Goal: Check status: Check status

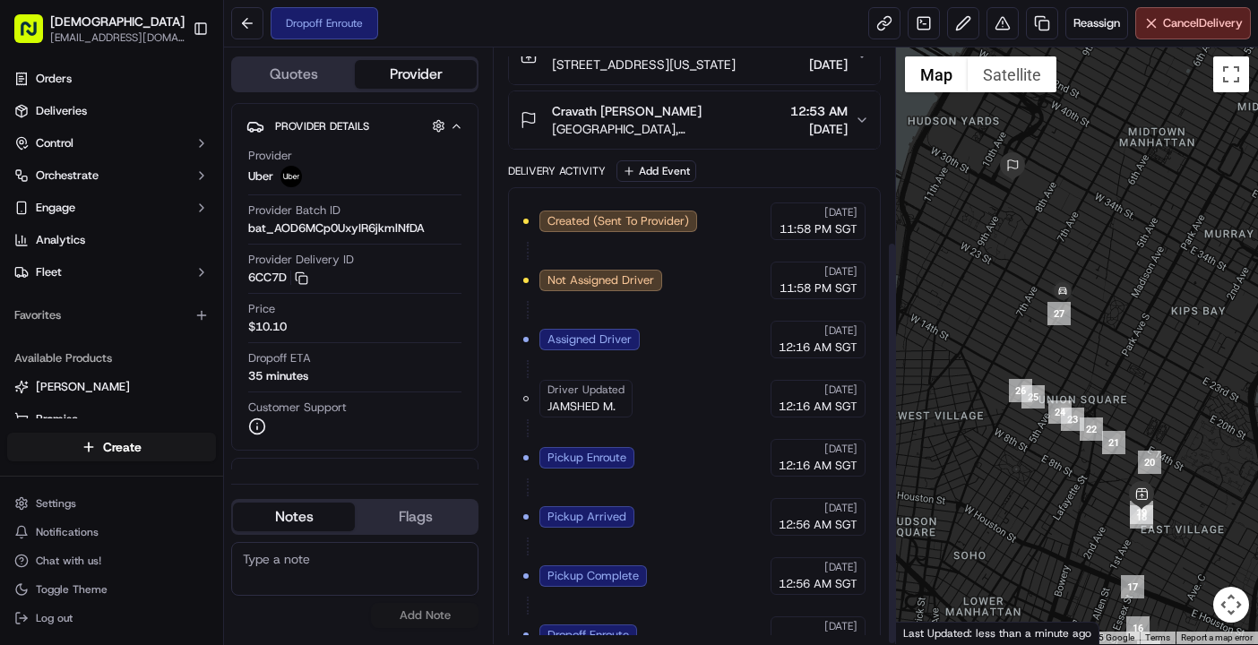
scroll to position [285, 0]
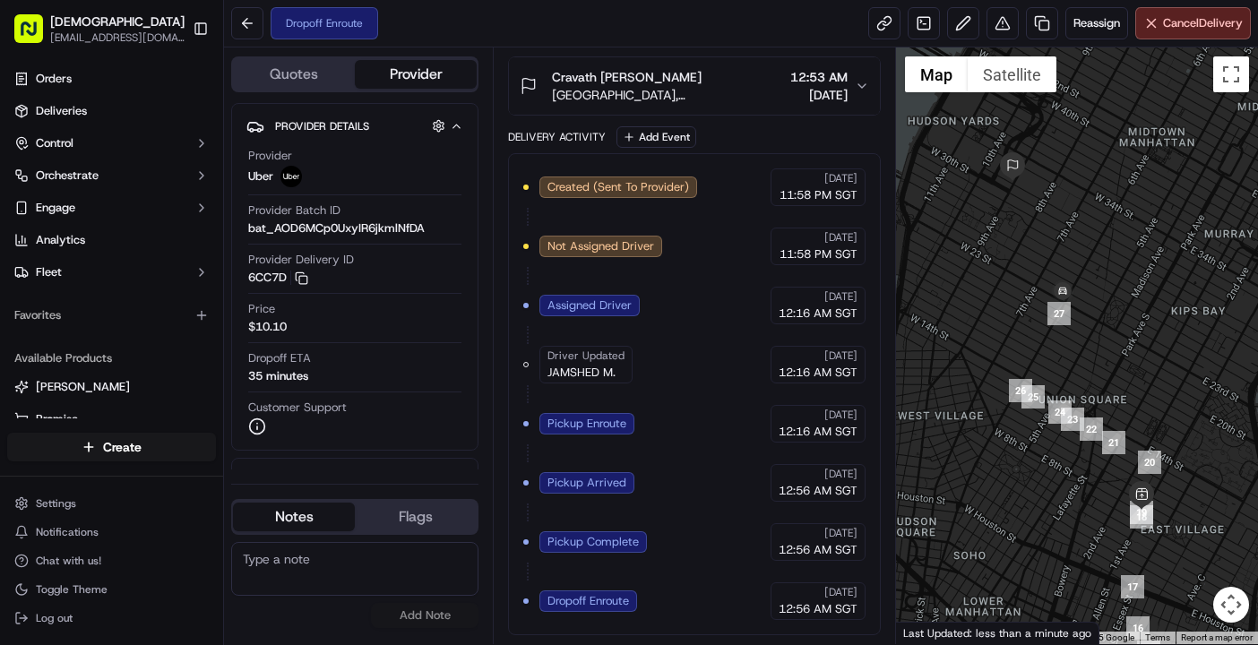
click at [285, 641] on div "Quotes Provider Provider Details Hidden ( 2 ) Provider Uber Provider Batch ID b…" at bounding box center [358, 345] width 269 height 597
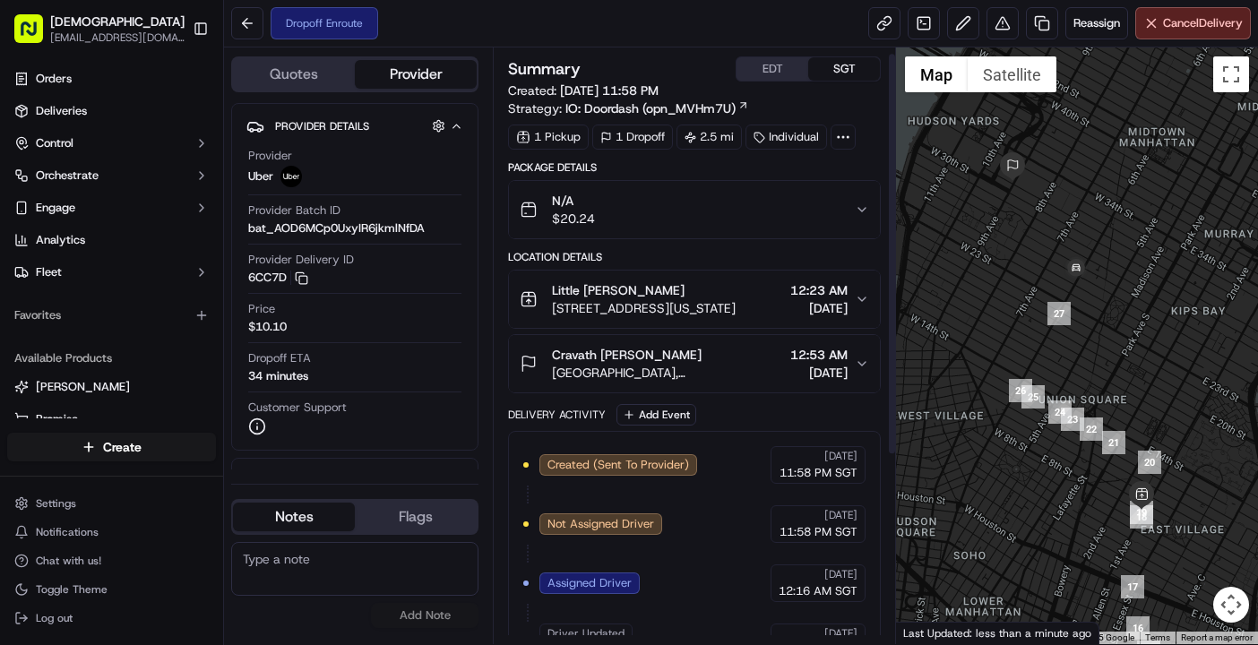
scroll to position [238, 0]
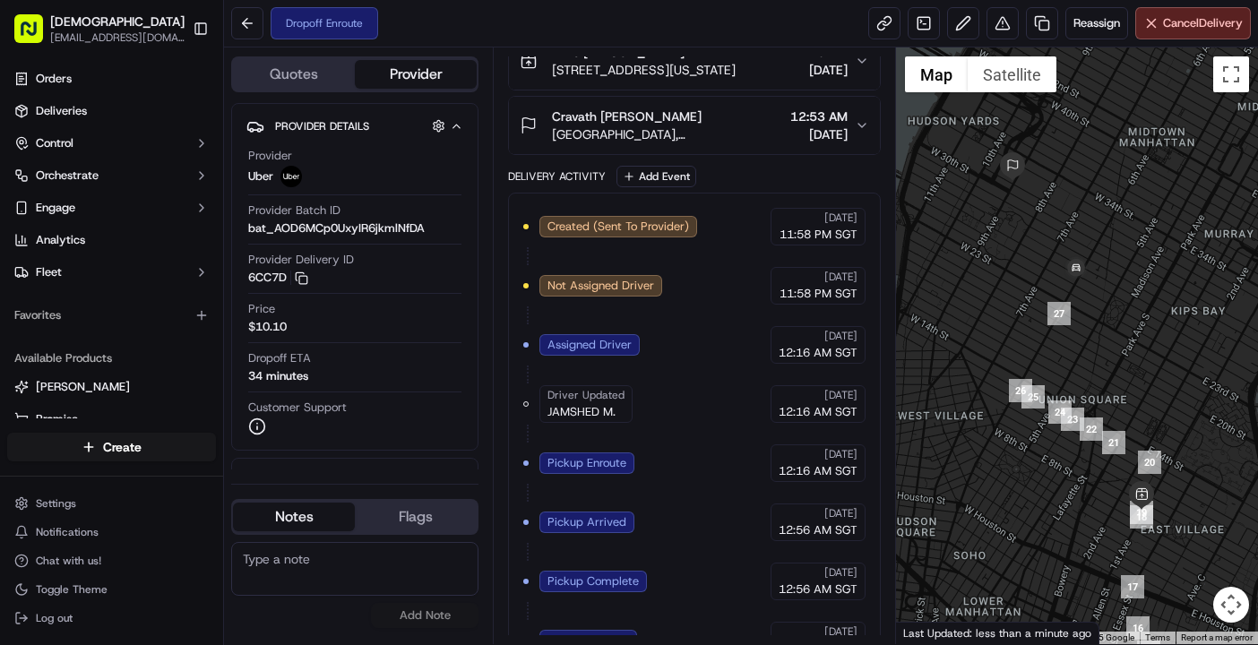
click at [523, 640] on div "Summary EDT SGT Created: 09/15/2025 11:58 PM Strategy: IO: Doordash (opn_MVHm7U…" at bounding box center [694, 345] width 403 height 597
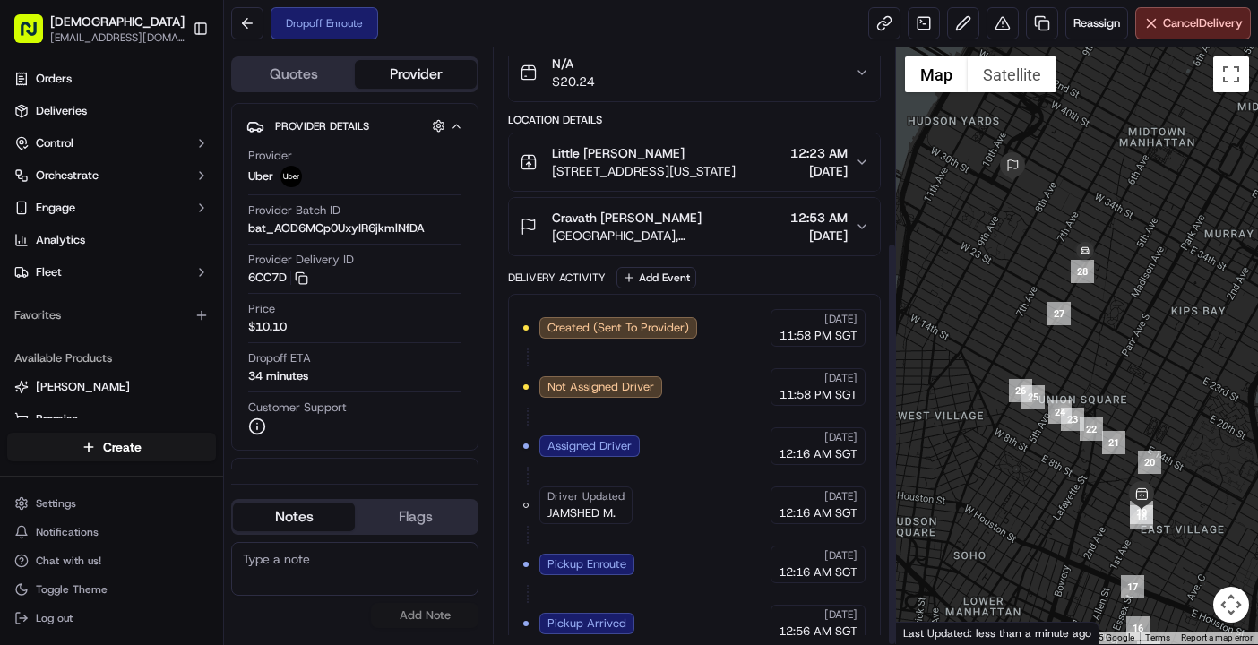
scroll to position [285, 0]
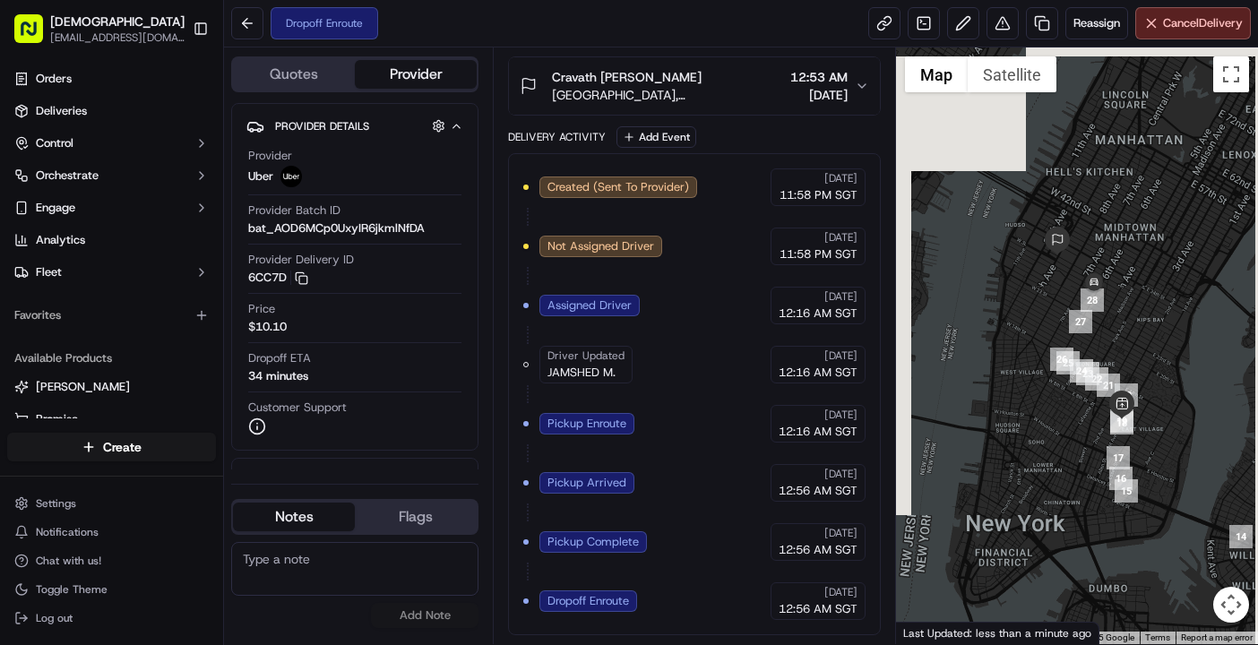
drag, startPoint x: 1201, startPoint y: 549, endPoint x: 1175, endPoint y: 456, distance: 96.7
click at [1175, 456] on div at bounding box center [1077, 345] width 362 height 597
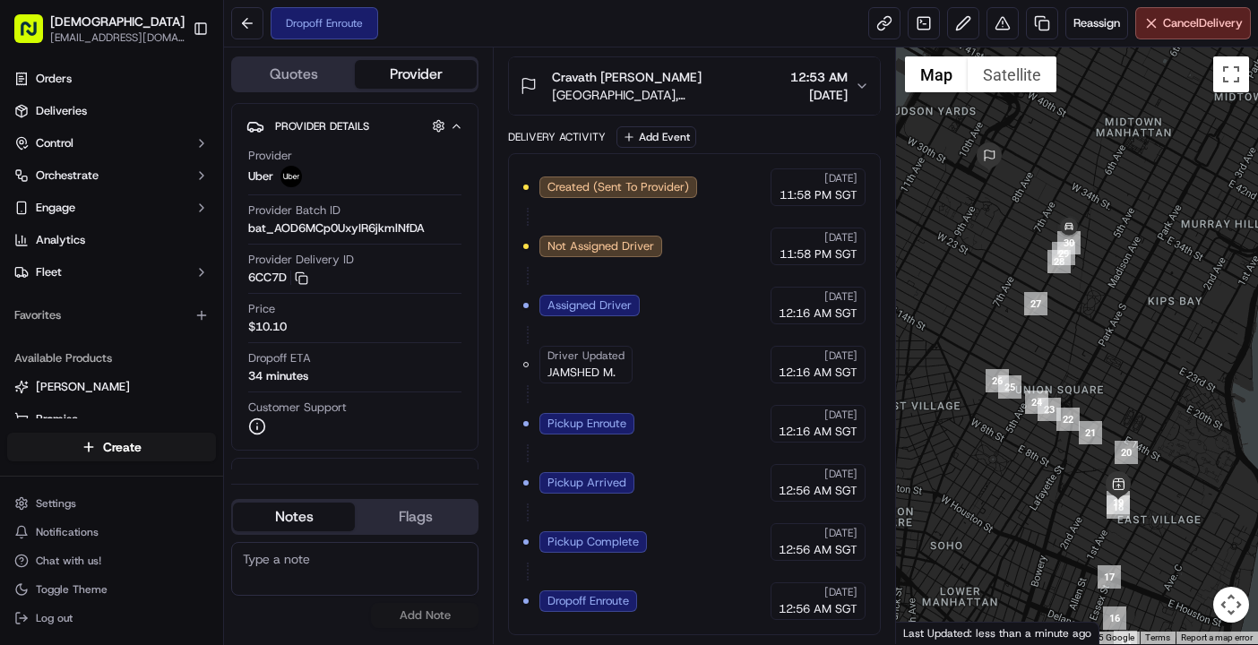
drag, startPoint x: 1111, startPoint y: 262, endPoint x: 1126, endPoint y: 337, distance: 75.9
click at [1126, 337] on div at bounding box center [1077, 345] width 362 height 597
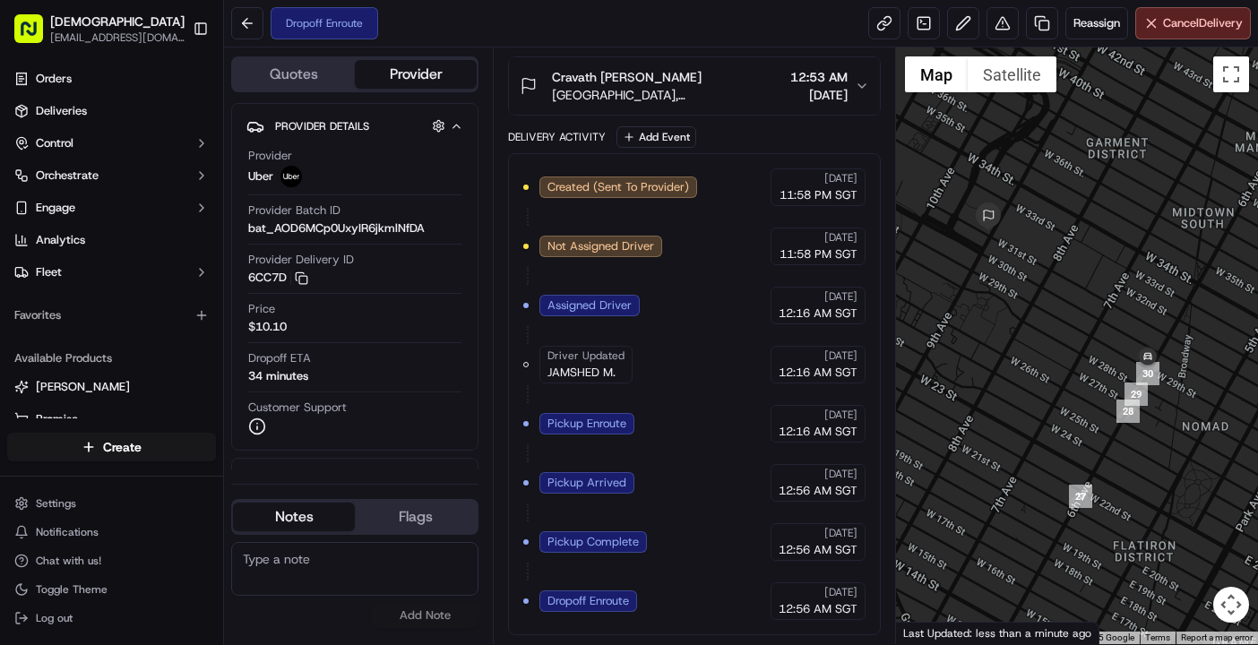
drag, startPoint x: 1000, startPoint y: 265, endPoint x: 1058, endPoint y: 348, distance: 101.6
click at [1058, 348] on div at bounding box center [1077, 345] width 362 height 597
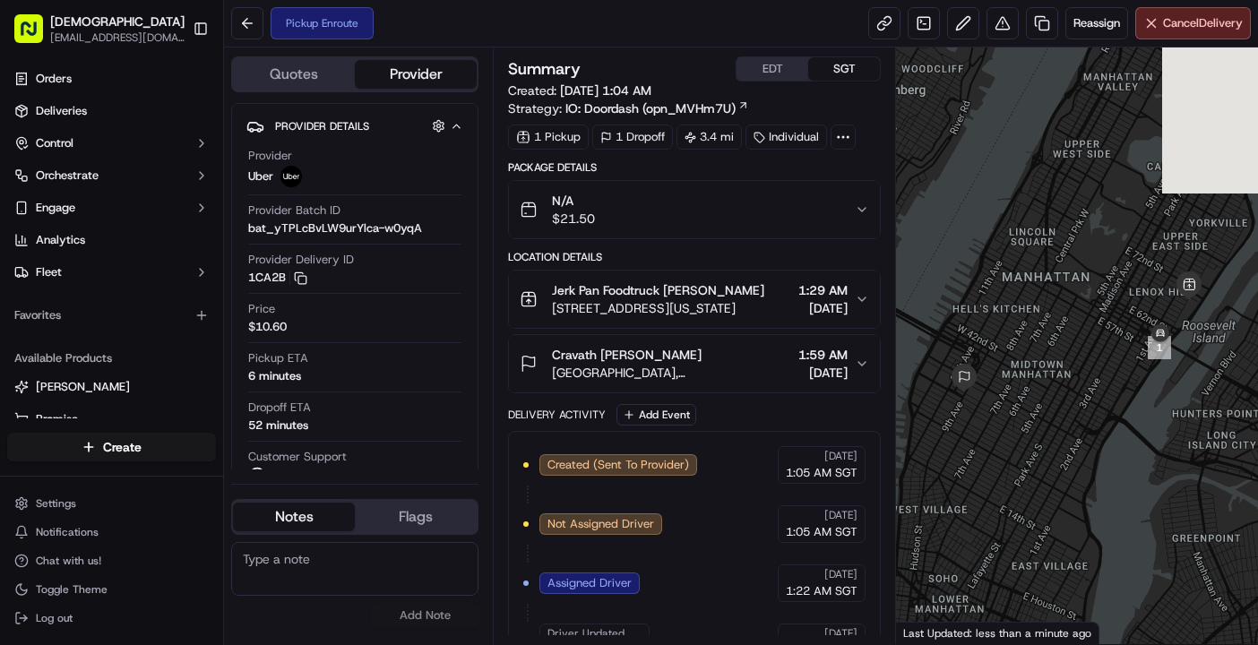
click at [330, 616] on div "No results found Add Note" at bounding box center [354, 585] width 247 height 86
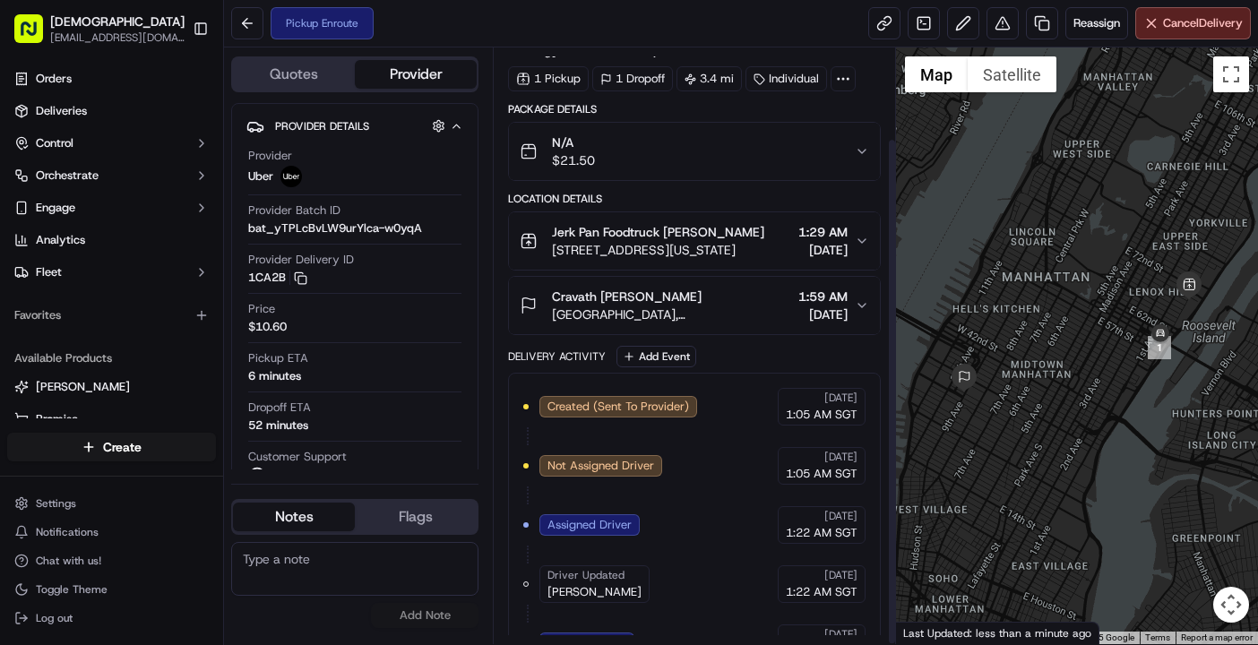
scroll to position [106, 0]
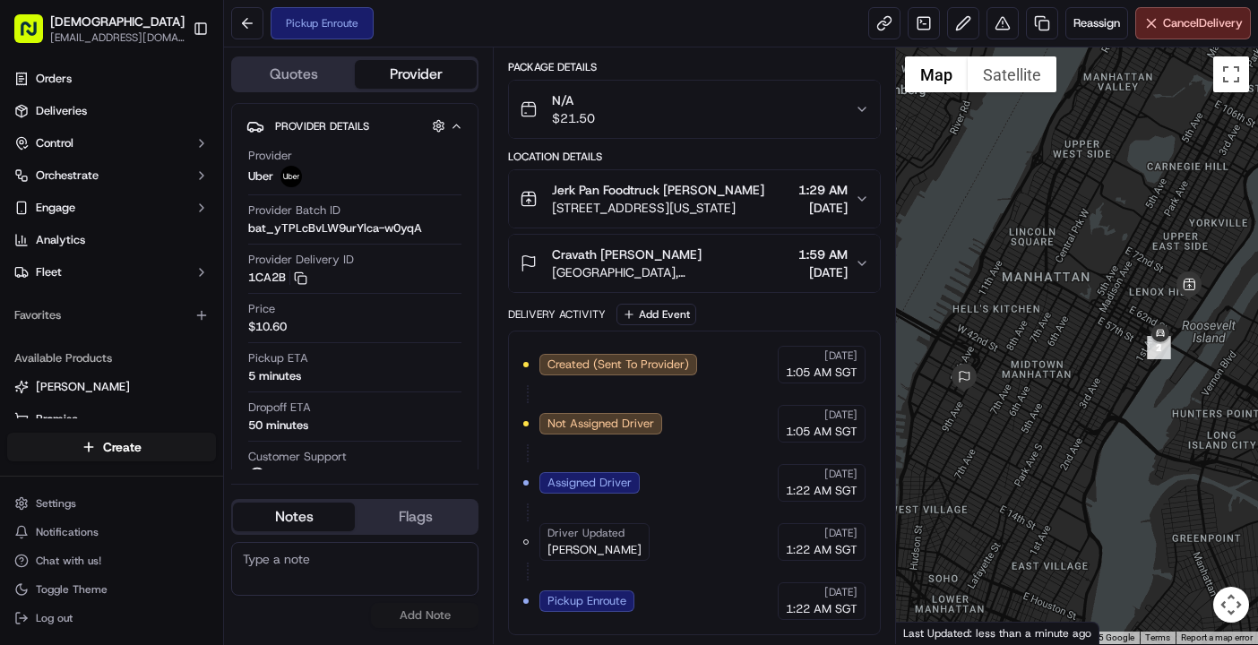
click at [310, 623] on div "No results found Add Note" at bounding box center [354, 585] width 247 height 86
click at [247, 617] on div "No results found Add Note" at bounding box center [354, 585] width 247 height 86
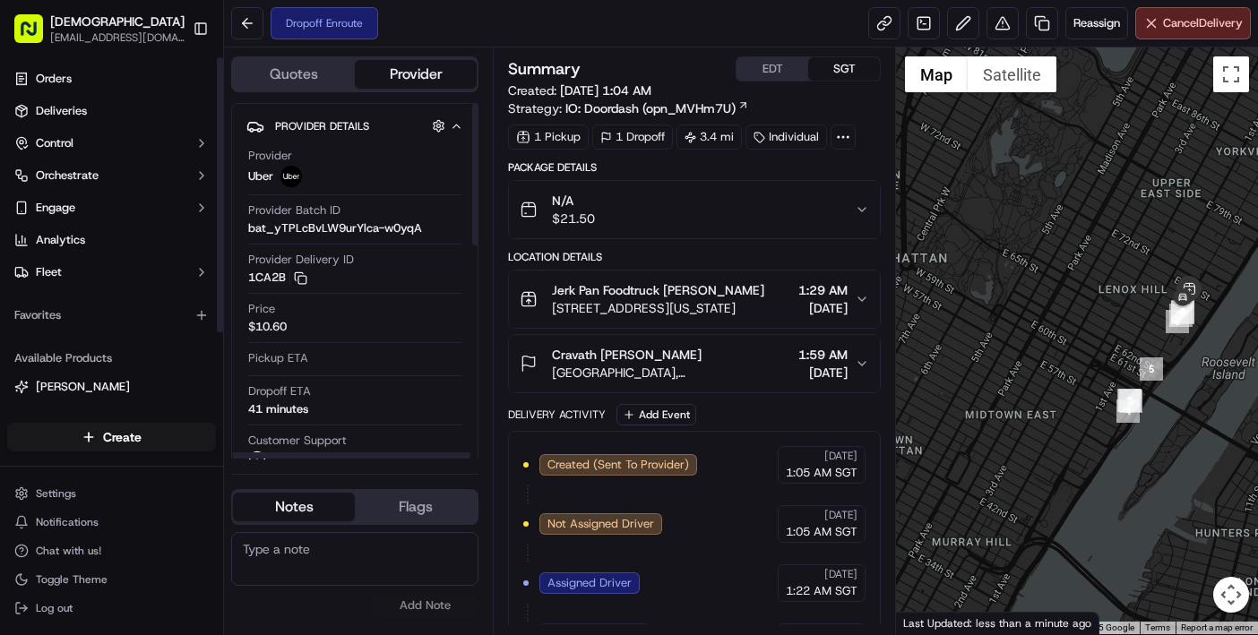
click at [326, 606] on div "No results found Add Note" at bounding box center [354, 575] width 247 height 86
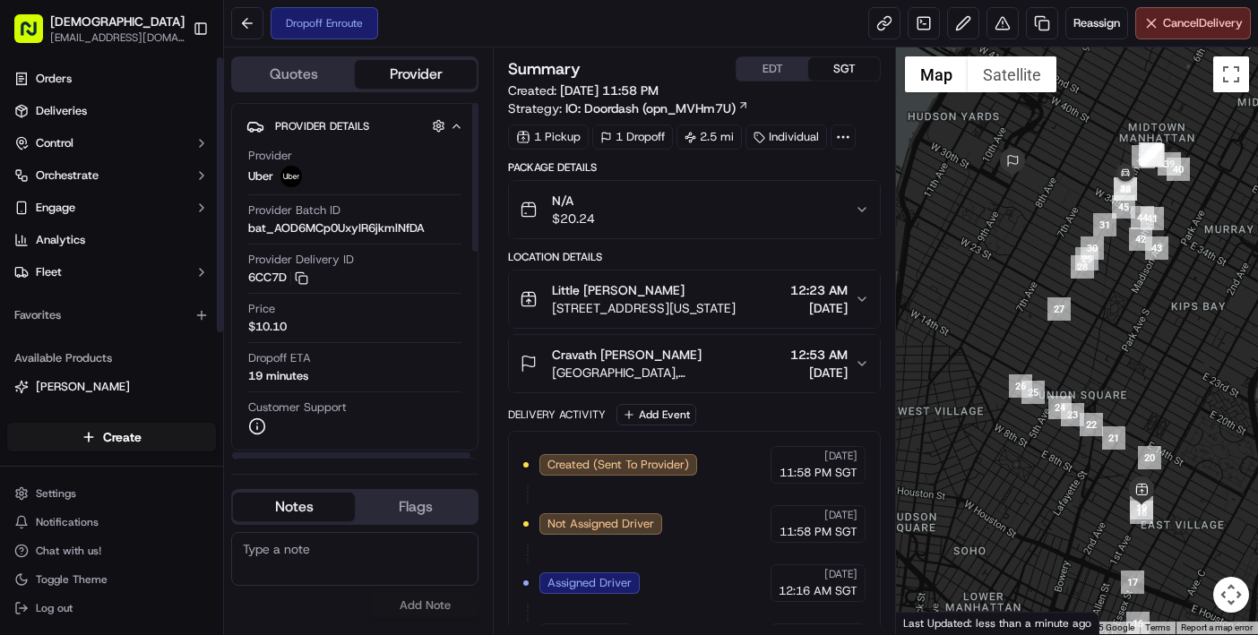
click at [306, 616] on div "No results found Add Note" at bounding box center [354, 575] width 247 height 86
click at [351, 618] on div "No results found Add Note" at bounding box center [354, 575] width 247 height 86
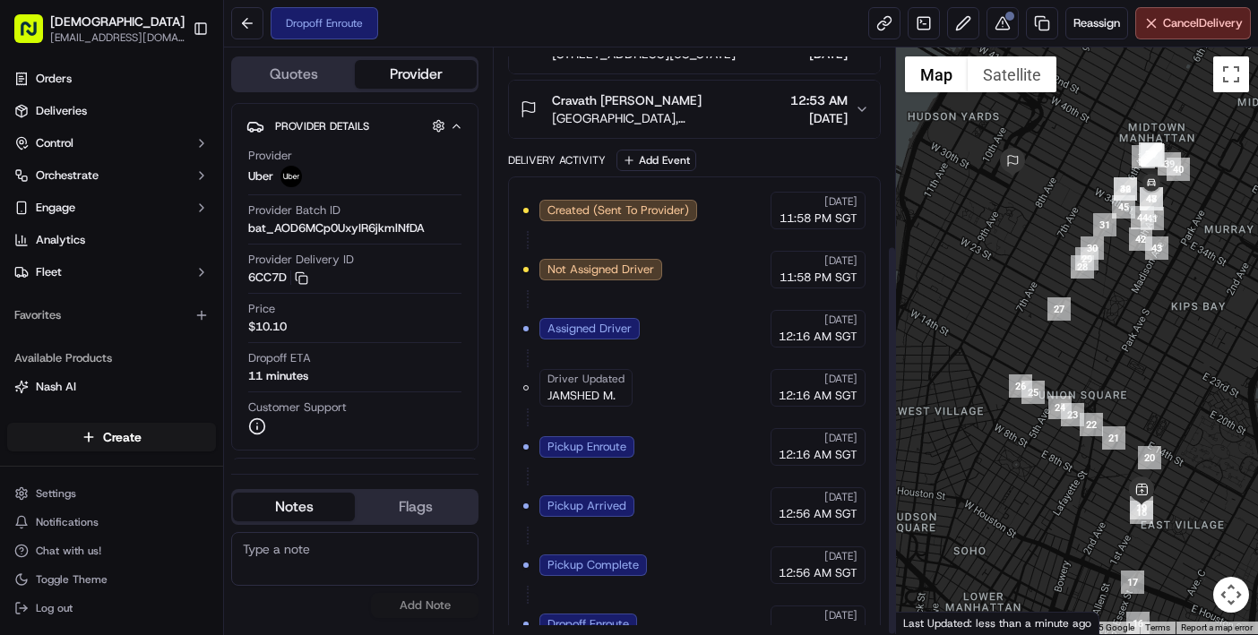
scroll to position [295, 0]
